Goal: Task Accomplishment & Management: Manage account settings

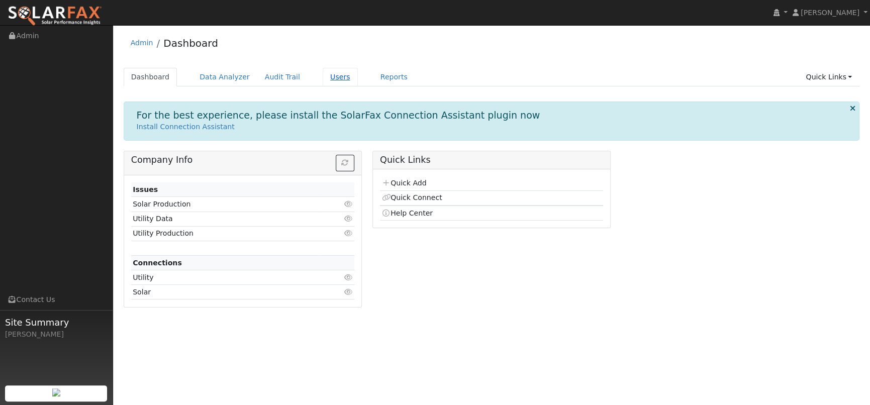
click at [324, 75] on link "Users" at bounding box center [340, 77] width 35 height 19
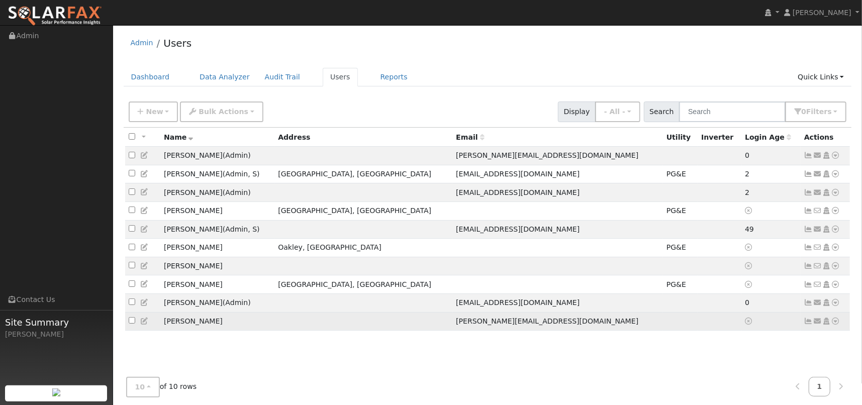
click at [201, 331] on td "[PERSON_NAME]" at bounding box center [217, 321] width 114 height 19
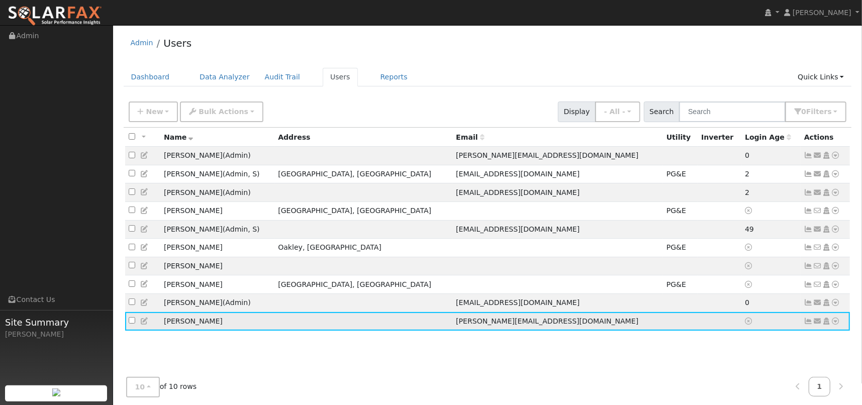
click at [192, 329] on td "[PERSON_NAME]" at bounding box center [217, 321] width 114 height 19
click at [210, 331] on td "[PERSON_NAME]" at bounding box center [217, 321] width 114 height 19
click at [837, 325] on icon at bounding box center [835, 321] width 9 height 7
click at [735, 290] on link "Utility" at bounding box center [731, 283] width 70 height 14
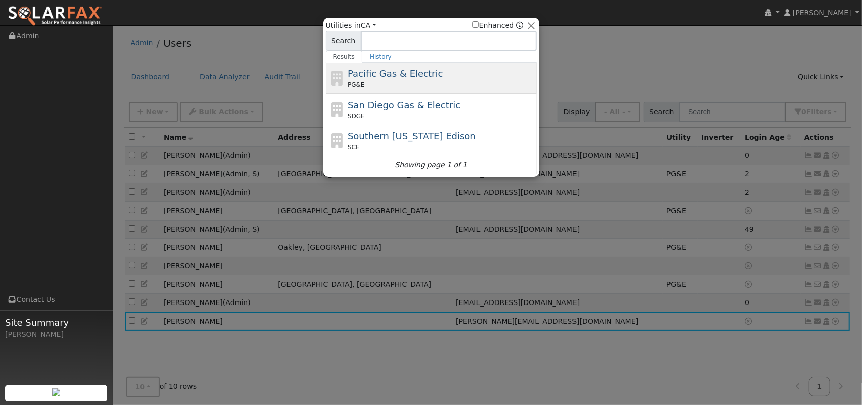
click at [380, 71] on span "Pacific Gas & Electric" at bounding box center [395, 73] width 95 height 11
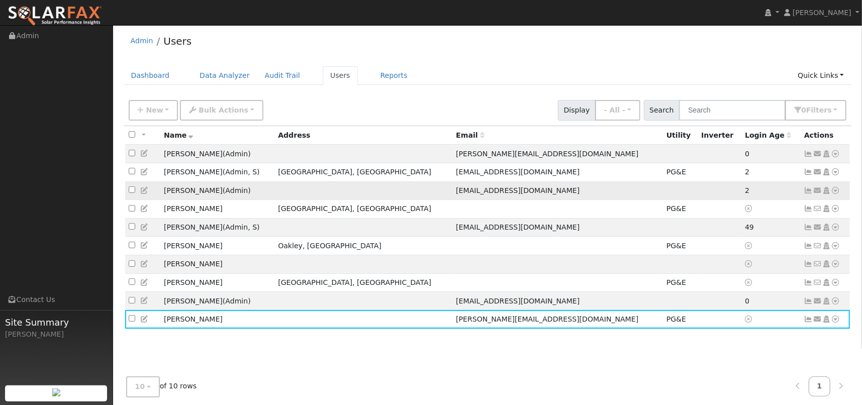
scroll to position [38, 0]
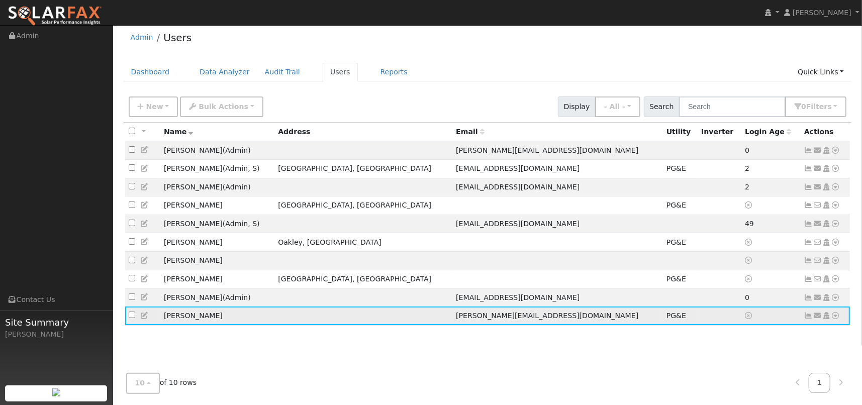
click at [835, 319] on icon at bounding box center [835, 315] width 9 height 7
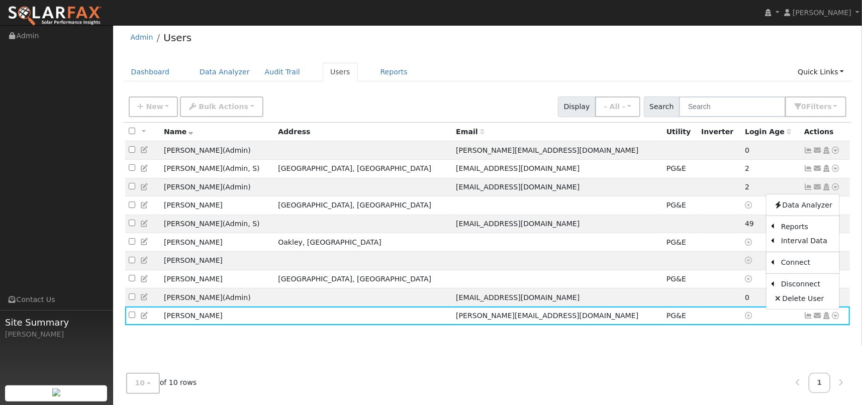
drag, startPoint x: 622, startPoint y: 390, endPoint x: 528, endPoint y: 372, distance: 96.2
click at [619, 390] on div "10 10 25 50 100 of 10 rows 1" at bounding box center [488, 383] width 728 height 36
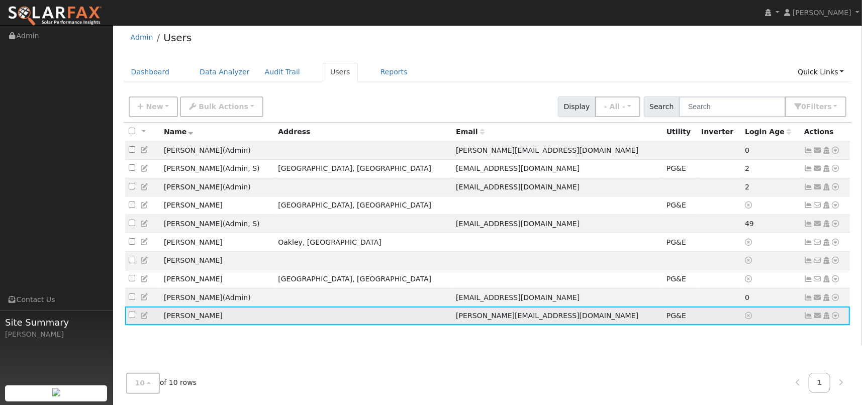
click at [666, 320] on span "PG&E" at bounding box center [676, 316] width 20 height 8
click at [227, 316] on td "[PERSON_NAME]" at bounding box center [217, 315] width 114 height 19
click at [233, 323] on td "[PERSON_NAME]" at bounding box center [217, 315] width 114 height 19
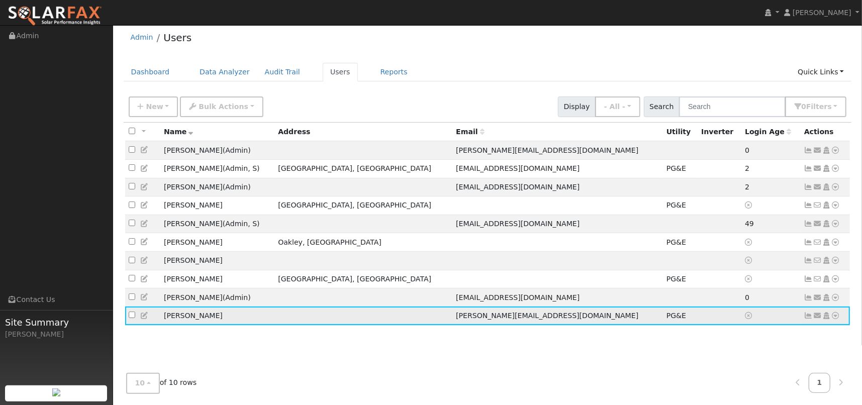
click at [807, 319] on icon at bounding box center [808, 315] width 9 height 7
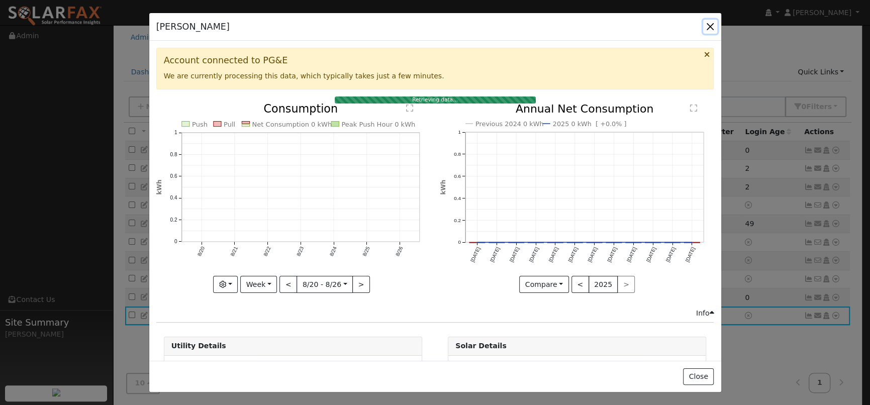
click at [710, 24] on button "button" at bounding box center [710, 27] width 14 height 14
